Goal: Transaction & Acquisition: Purchase product/service

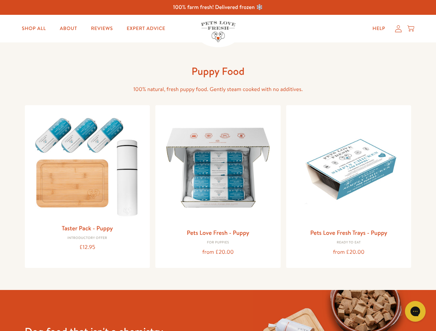
click at [415, 312] on icon "Gorgias live chat" at bounding box center [415, 311] width 7 height 7
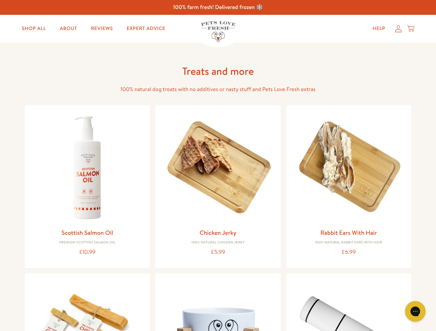
click at [415, 312] on icon "Gorgias live chat" at bounding box center [415, 311] width 7 height 7
